Goal: Answer question/provide support

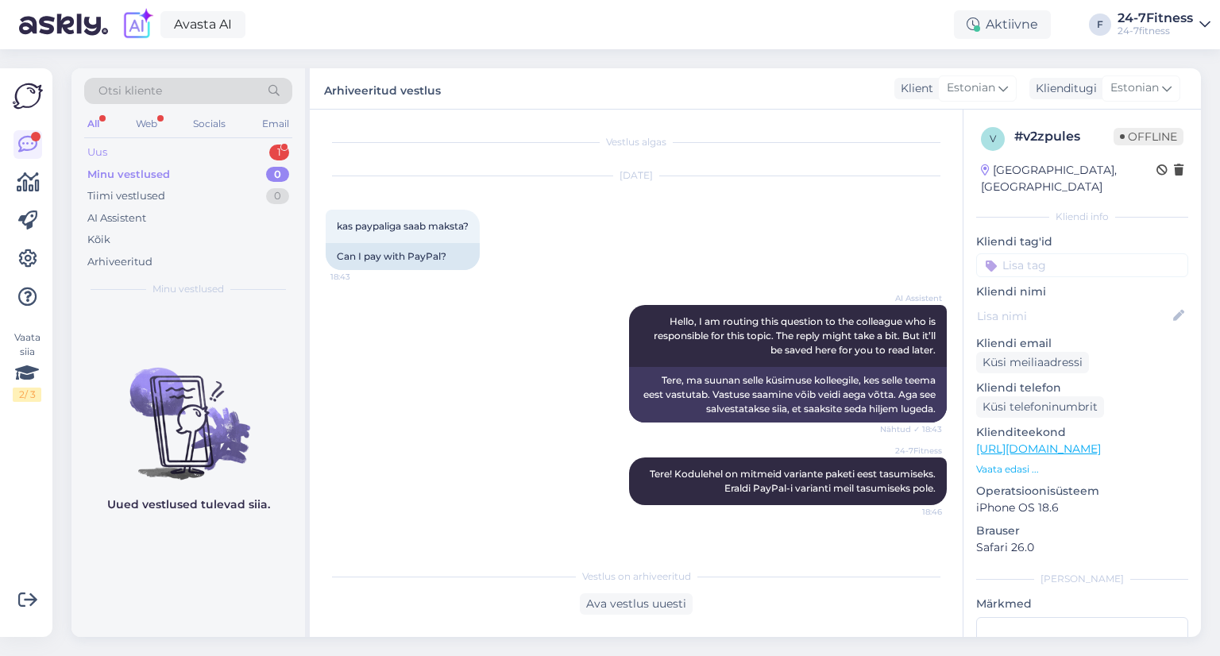
click at [122, 146] on div "Uus 1" at bounding box center [188, 152] width 208 height 22
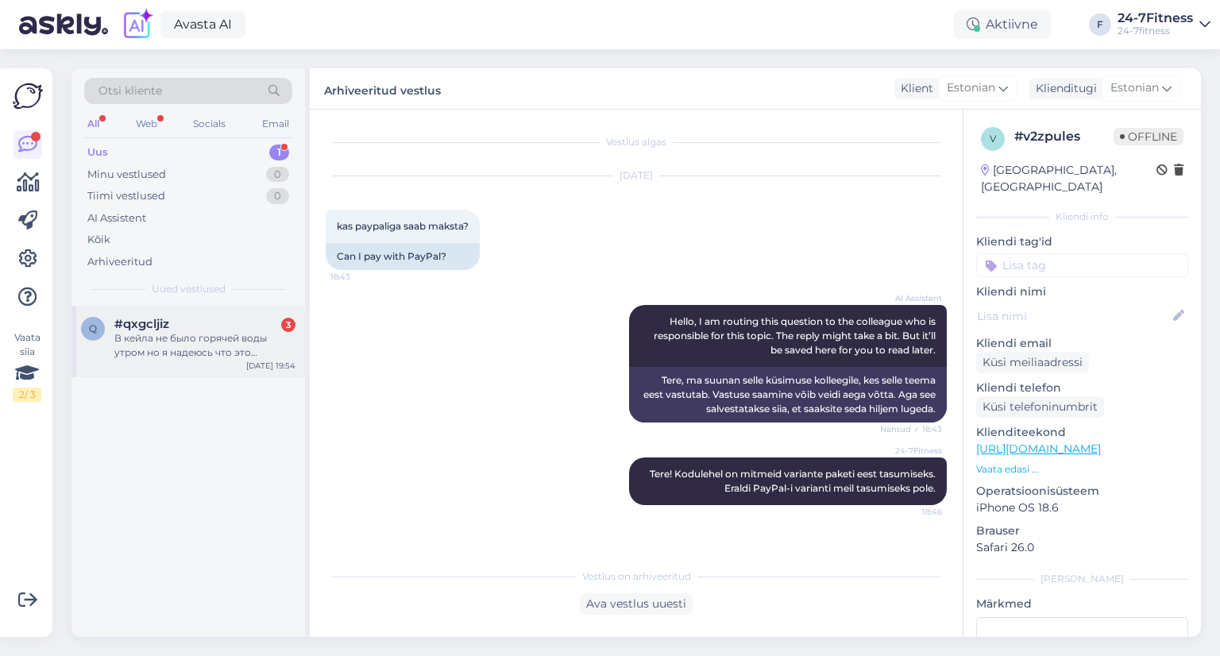
click at [191, 337] on div "В кейла не было горячей воды утром но я надеюсь что это временная проблема была" at bounding box center [204, 345] width 181 height 29
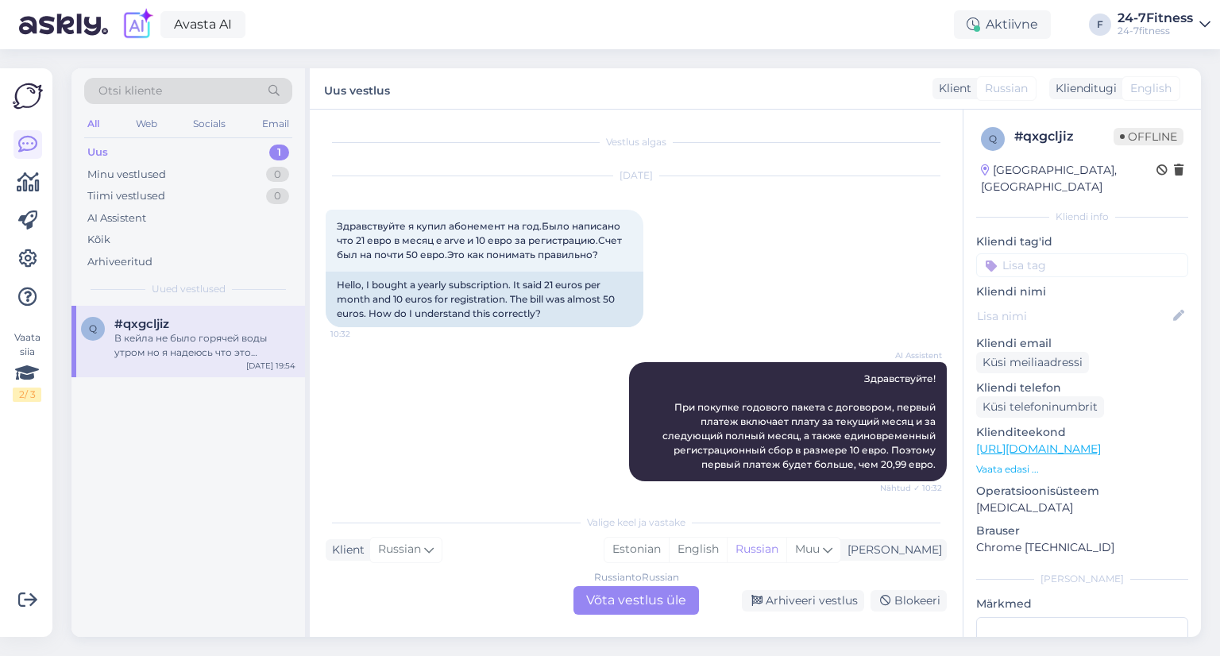
scroll to position [633, 0]
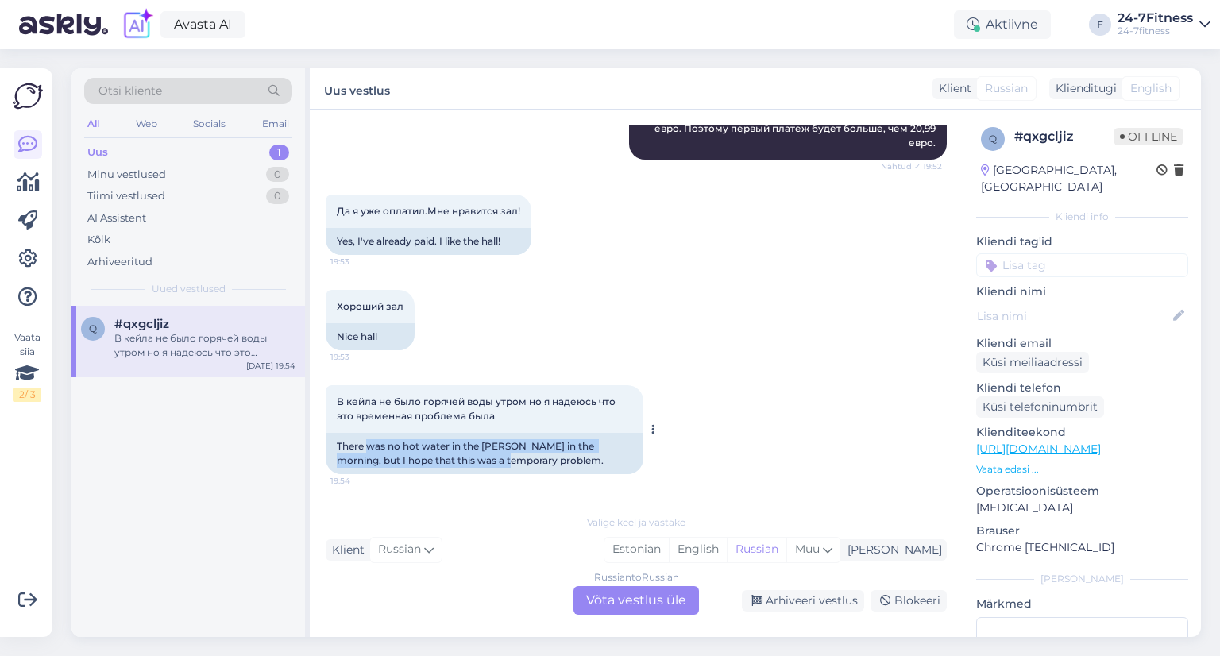
drag, startPoint x: 365, startPoint y: 452, endPoint x: 488, endPoint y: 464, distance: 123.7
click at [488, 464] on div "There was no hot water in the [PERSON_NAME] in the morning, but I hope that thi…" at bounding box center [485, 453] width 318 height 41
drag, startPoint x: 506, startPoint y: 465, endPoint x: 486, endPoint y: 459, distance: 20.6
click at [486, 459] on div "There was no hot water in the [PERSON_NAME] in the morning, but I hope that thi…" at bounding box center [485, 453] width 318 height 41
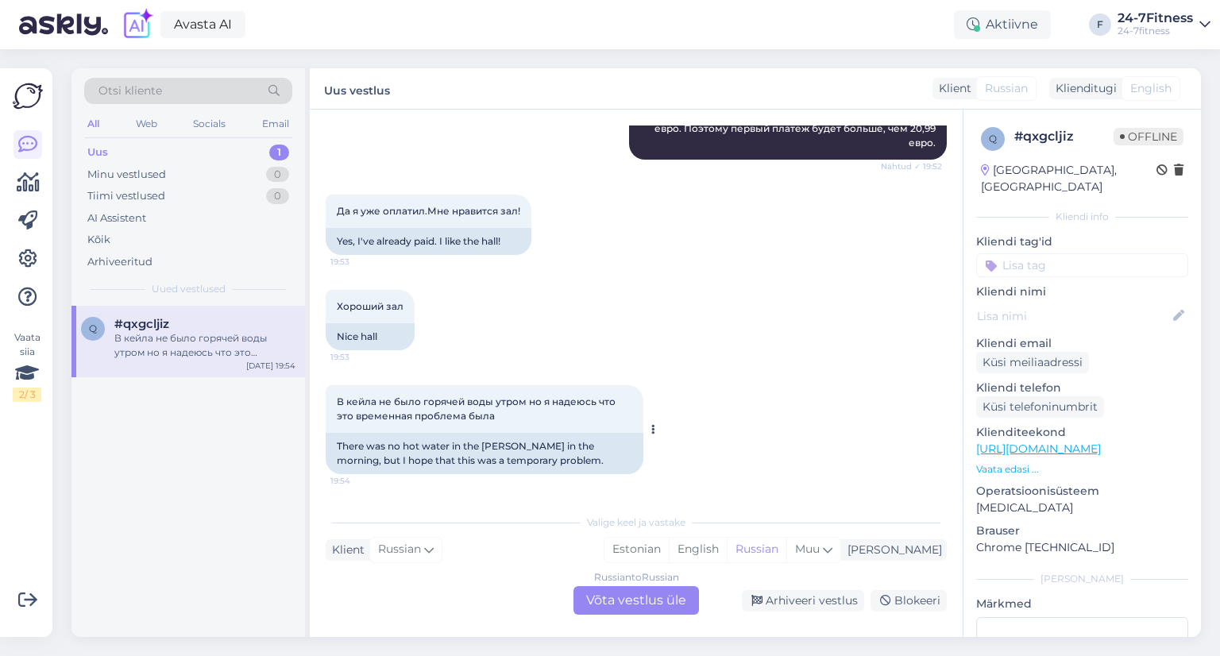
click at [483, 458] on div "There was no hot water in the [PERSON_NAME] in the morning, but I hope that thi…" at bounding box center [485, 453] width 318 height 41
click at [596, 601] on div "Russian to Russian Võta vestlus üle" at bounding box center [635, 600] width 125 height 29
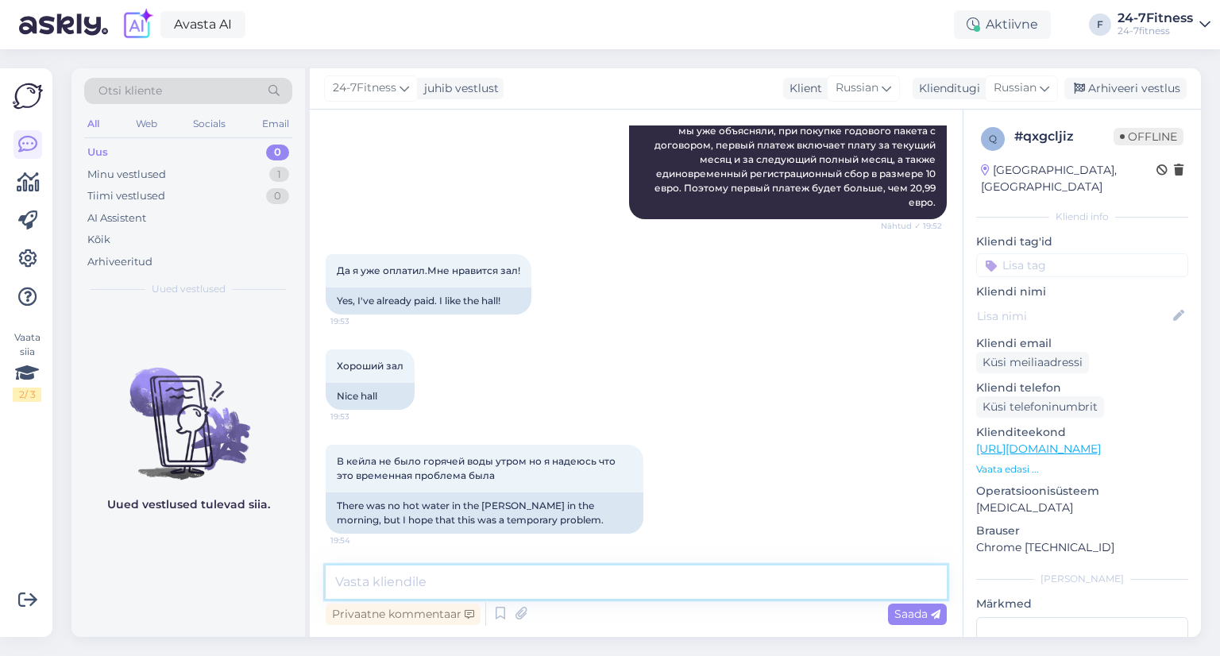
click at [550, 565] on textarea at bounding box center [636, 581] width 621 height 33
paste textarea "Здравствуйте! Спасибо! [DATE] в [GEOGRAPHIC_DATA] действительно было временное …"
type textarea "Здравствуйте! Спасибо! [DATE] в [GEOGRAPHIC_DATA] действительно было временное …"
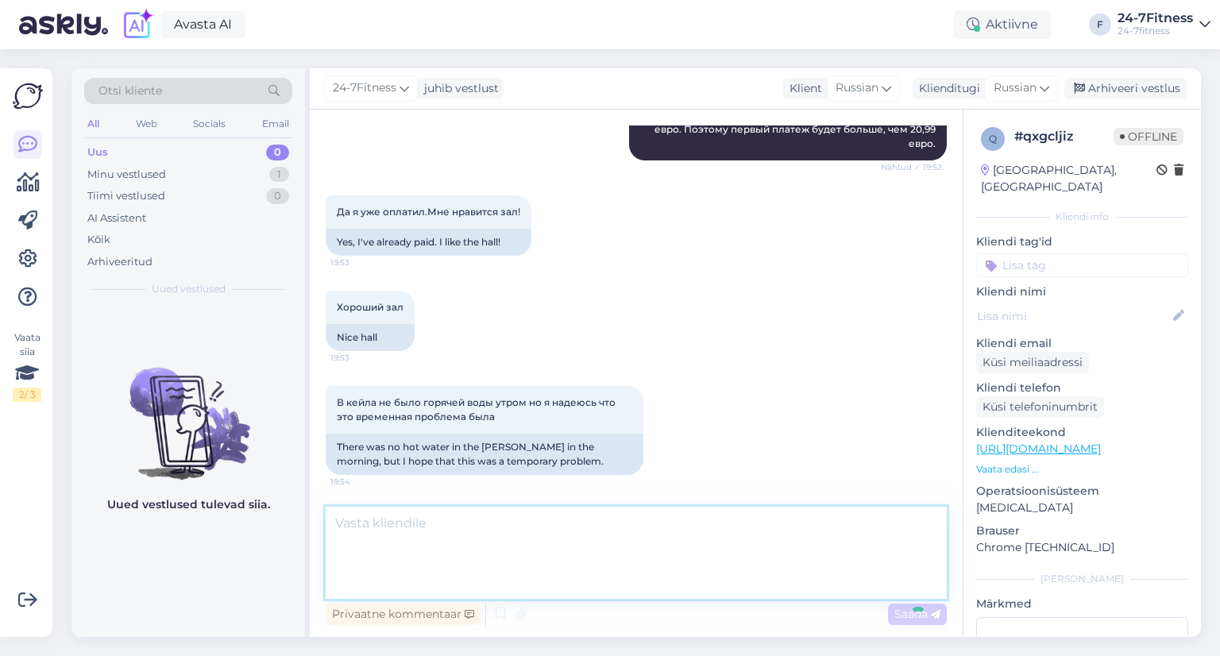
scroll to position [699, 0]
